Goal: Information Seeking & Learning: Learn about a topic

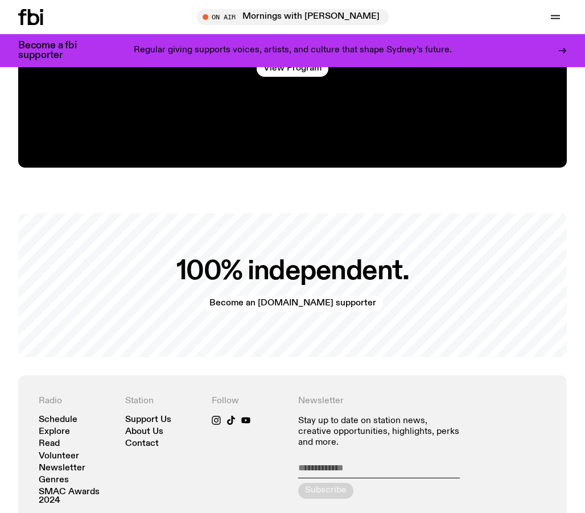
scroll to position [2086, 0]
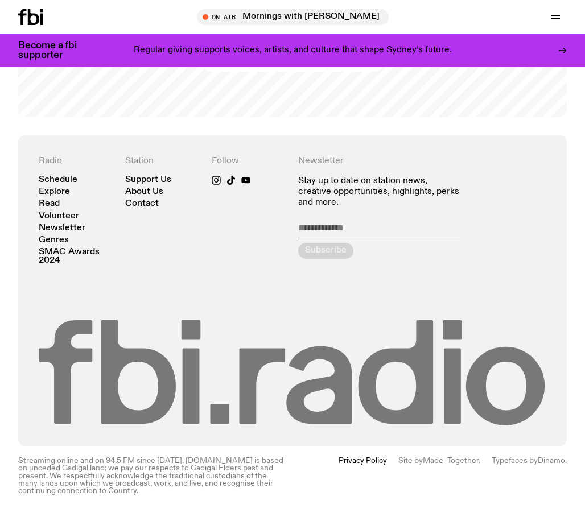
click at [416, 322] on icon at bounding box center [293, 372] width 508 height 105
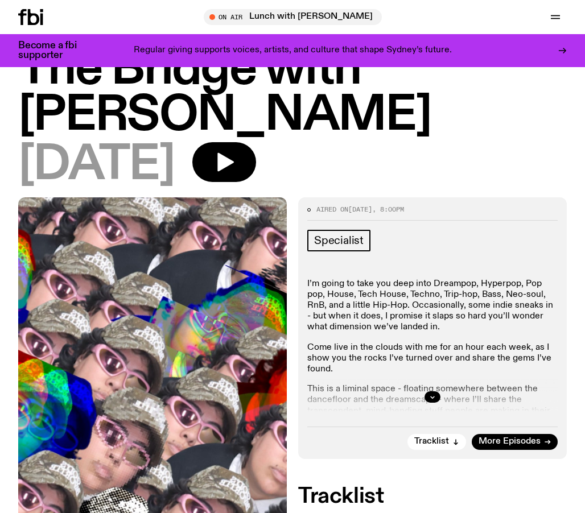
scroll to position [55, 0]
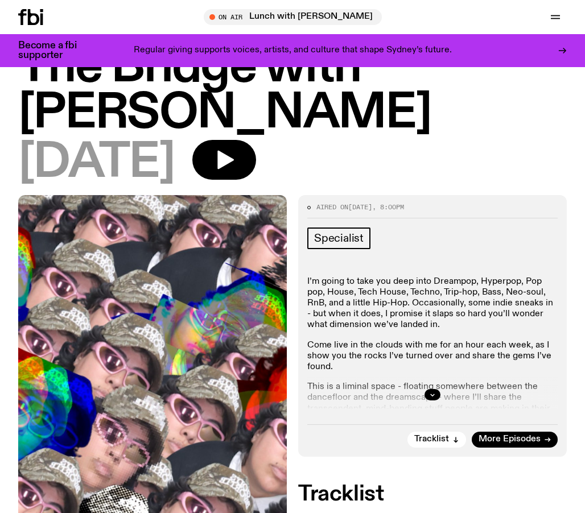
click at [400, 316] on p "I’m going to take you deep into Dreampop, Hyperpop, Pop pop, House, Tech House,…" at bounding box center [432, 304] width 250 height 55
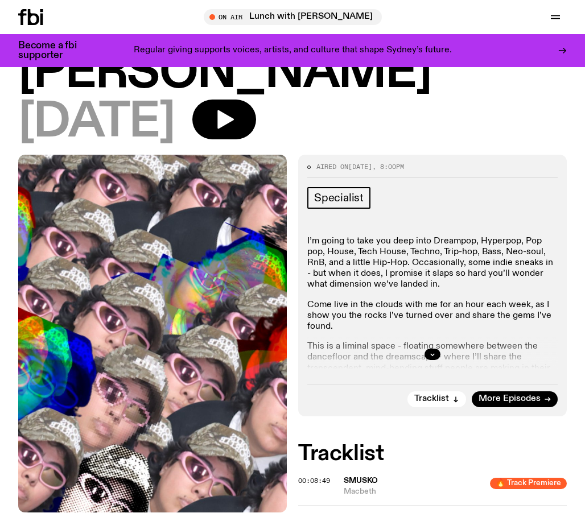
scroll to position [104, 0]
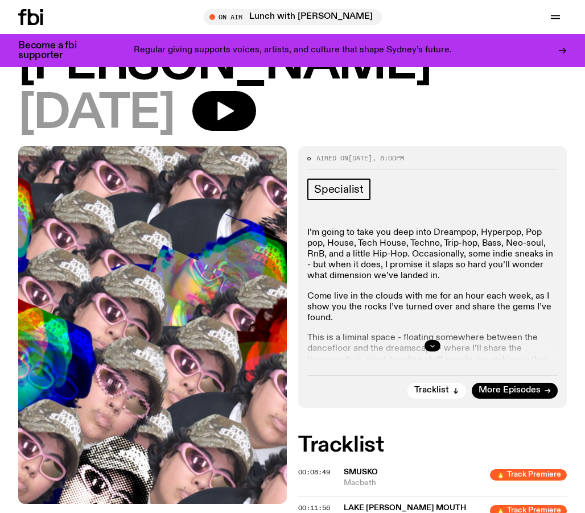
click at [430, 346] on icon "button" at bounding box center [432, 346] width 7 height 7
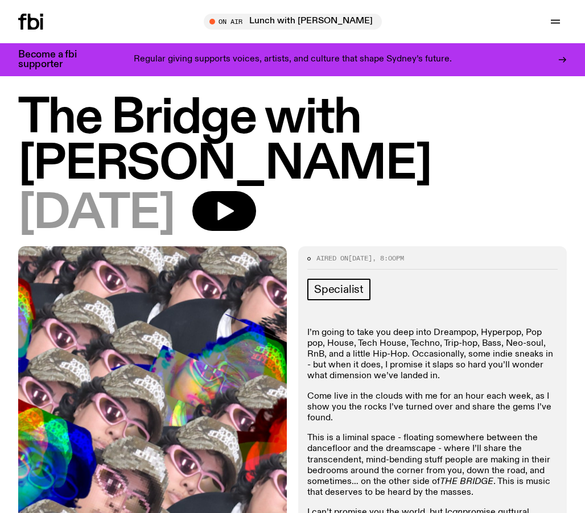
scroll to position [0, 0]
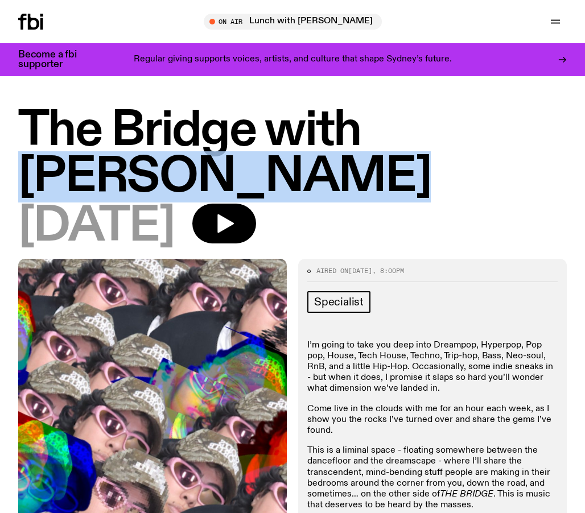
drag, startPoint x: 376, startPoint y: 120, endPoint x: 494, endPoint y: 168, distance: 127.4
click at [494, 168] on h1 "The Bridge with [PERSON_NAME]" at bounding box center [292, 154] width 549 height 92
copy h1 "[PERSON_NAME]"
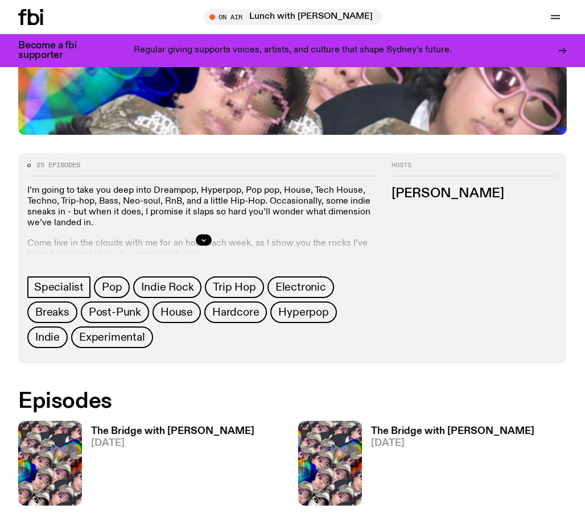
scroll to position [393, 0]
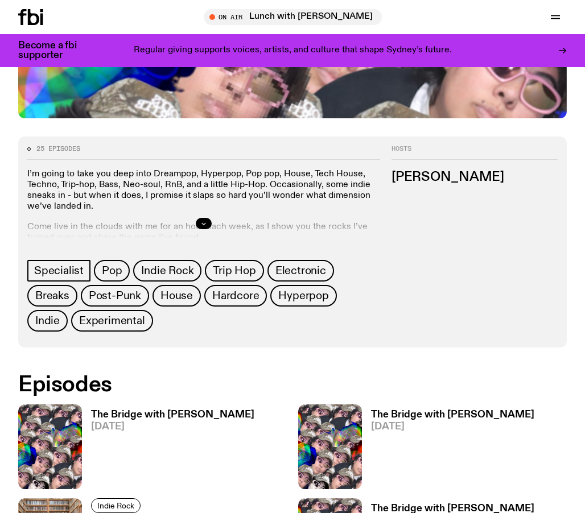
click at [198, 223] on button "button" at bounding box center [204, 223] width 16 height 11
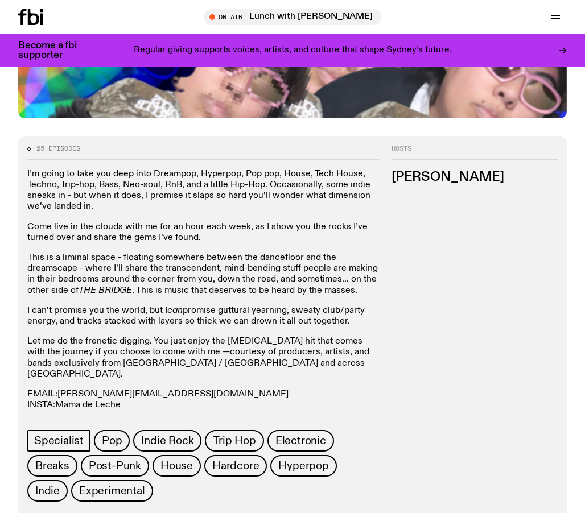
click at [104, 401] on link "Mama de Leche" at bounding box center [87, 405] width 65 height 9
click at [121, 390] on link "[PERSON_NAME][EMAIL_ADDRESS][DOMAIN_NAME]" at bounding box center [172, 394] width 231 height 9
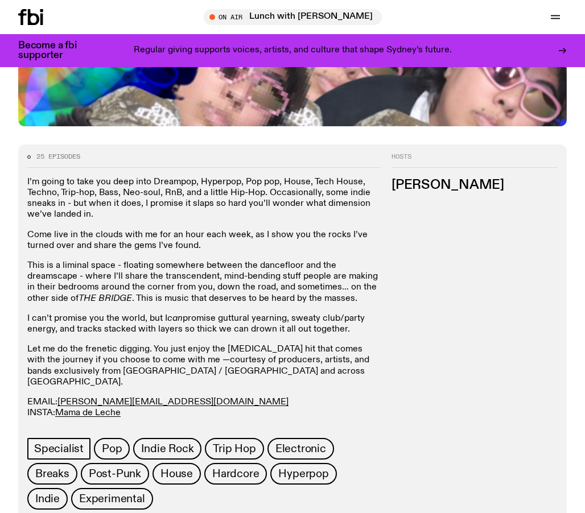
scroll to position [404, 0]
